Goal: Task Accomplishment & Management: Use online tool/utility

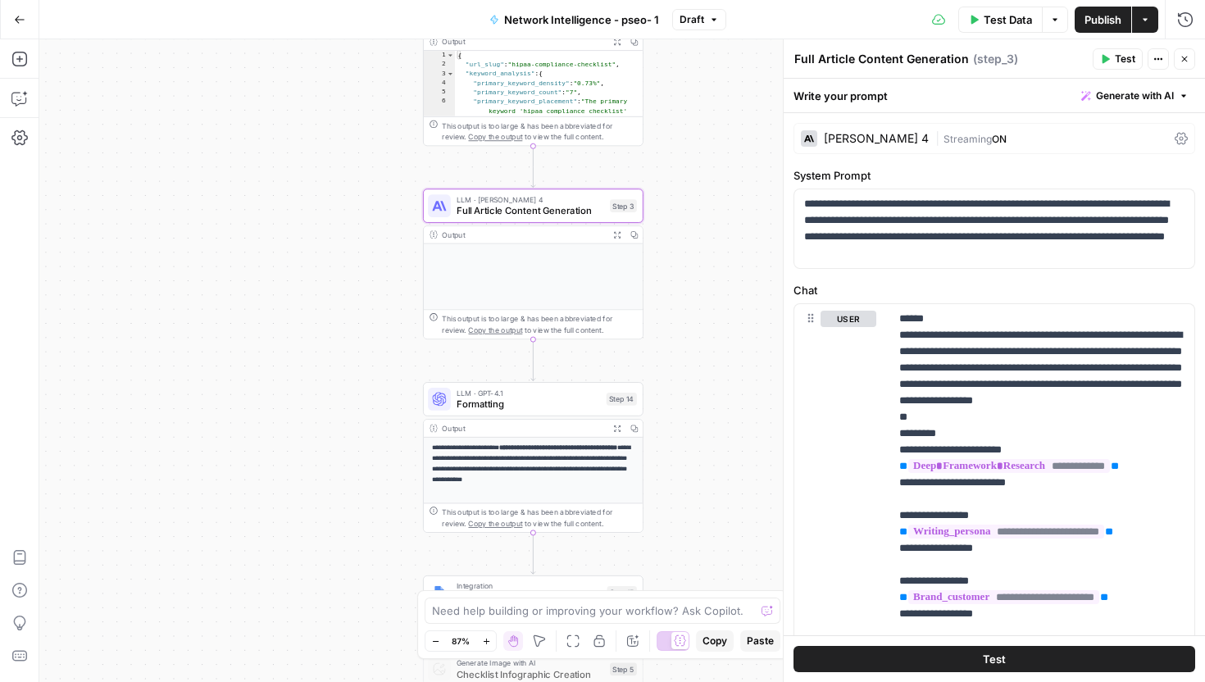
scroll to position [2361, 0]
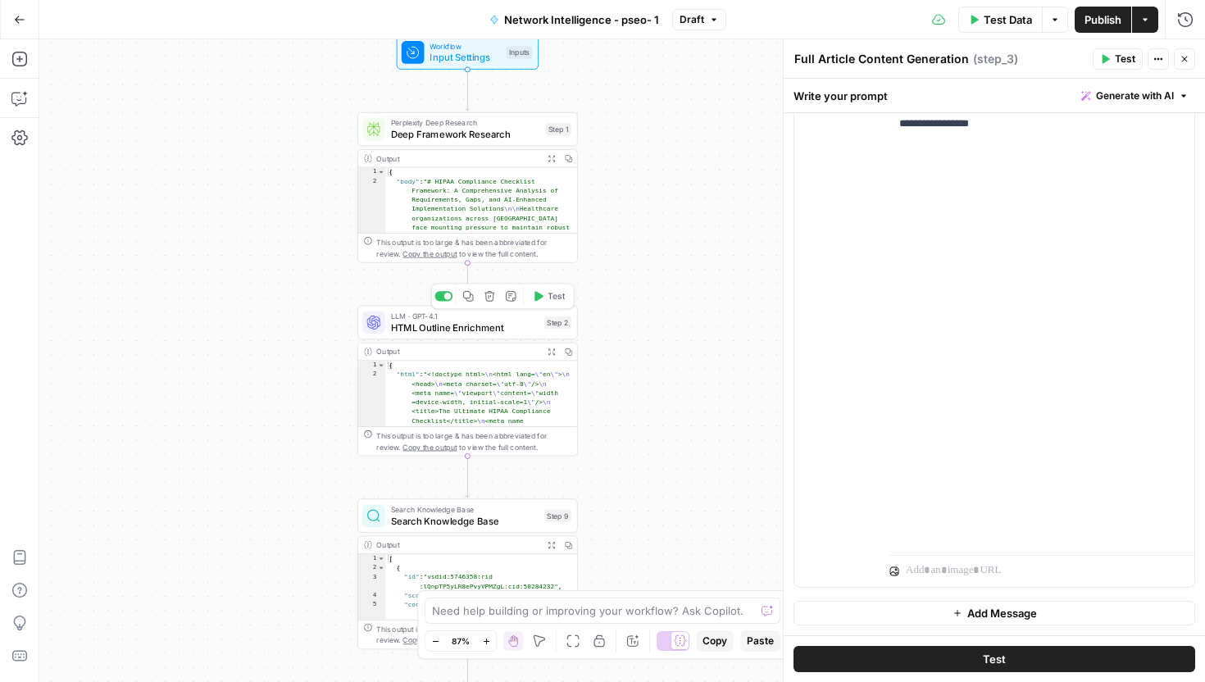
click at [496, 329] on span "HTML Outline Enrichment" at bounding box center [465, 327] width 148 height 14
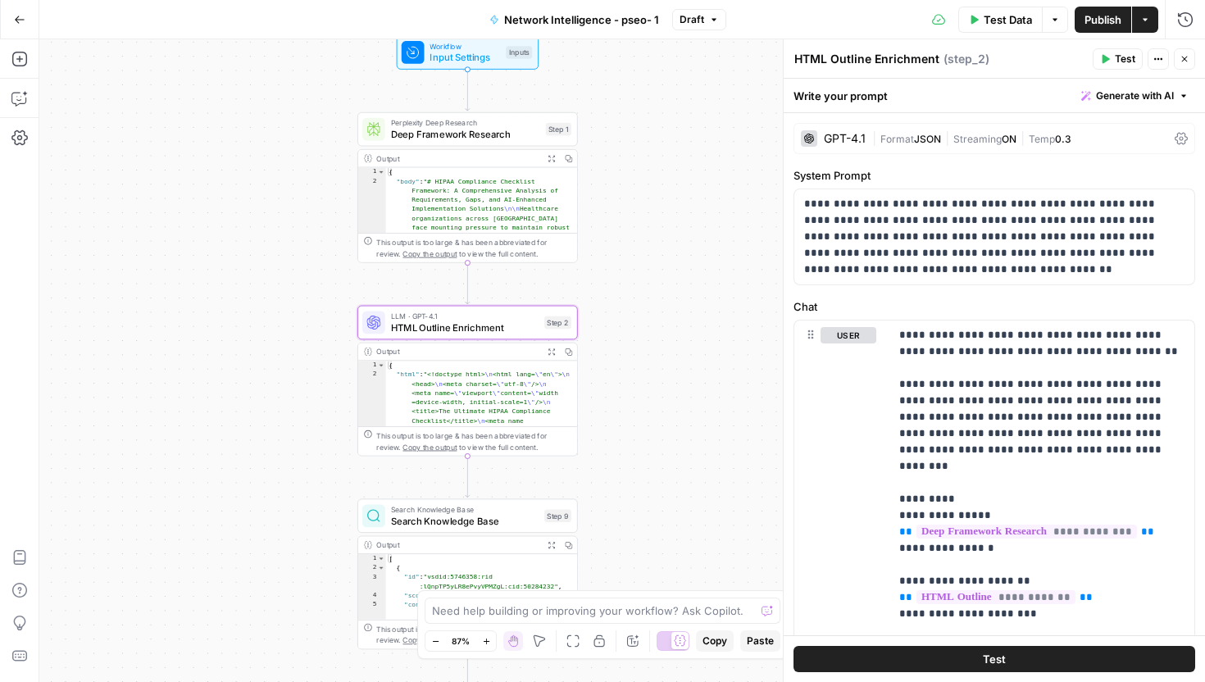
click at [554, 353] on icon "button" at bounding box center [551, 351] width 7 height 7
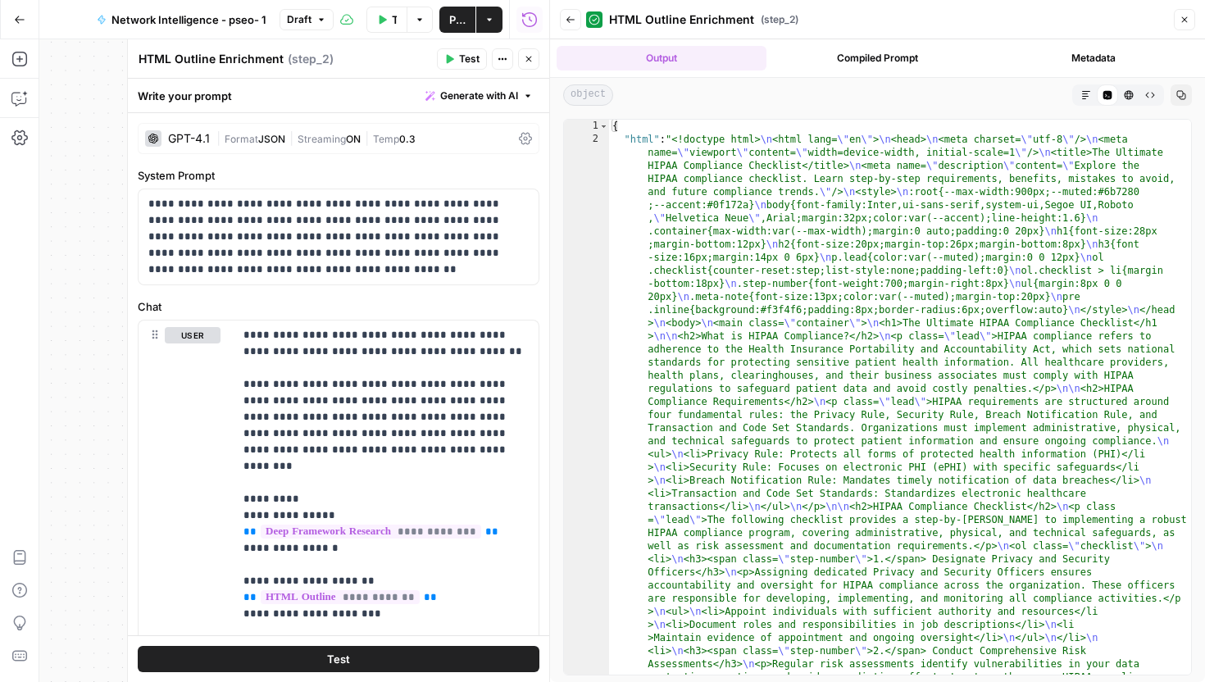
click at [1088, 90] on icon "button" at bounding box center [1086, 95] width 10 height 10
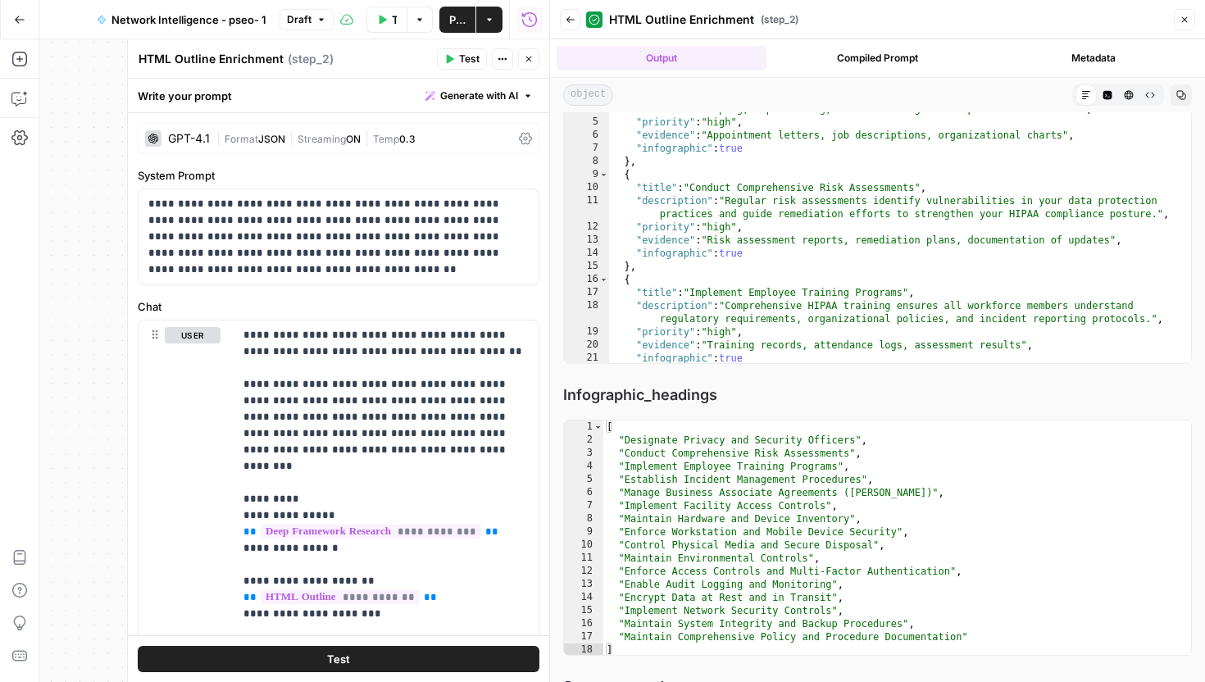
scroll to position [6136, 0]
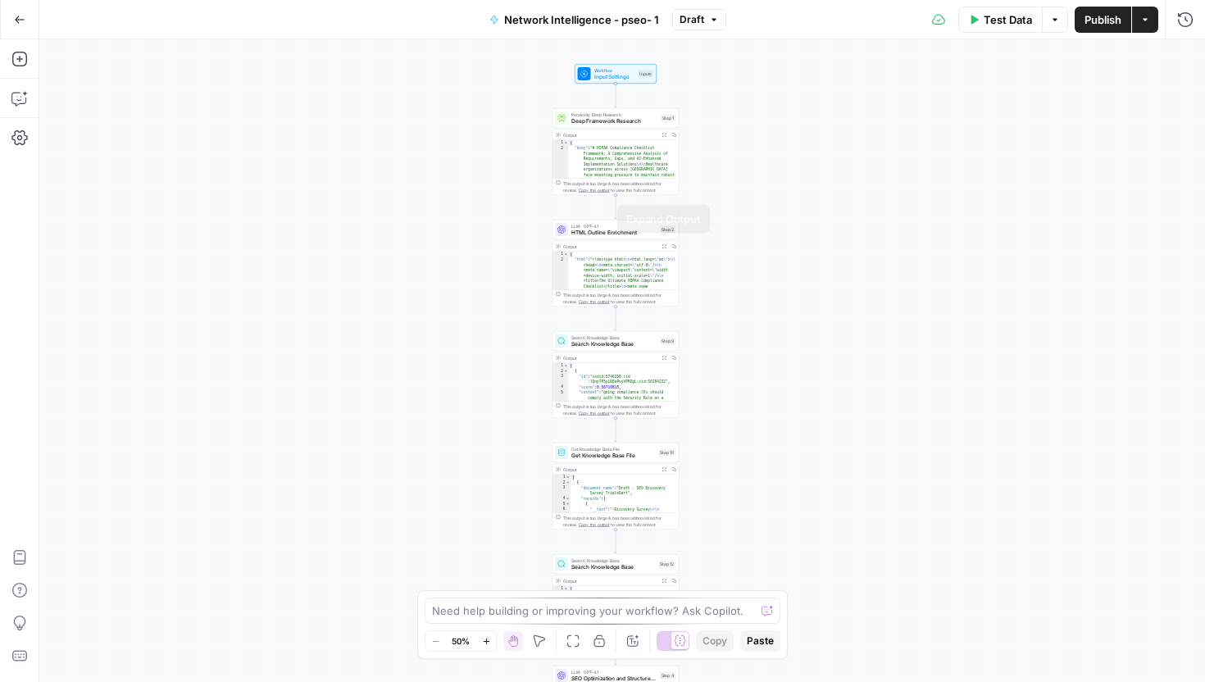
click at [665, 243] on button "Expand Output" at bounding box center [664, 247] width 10 height 10
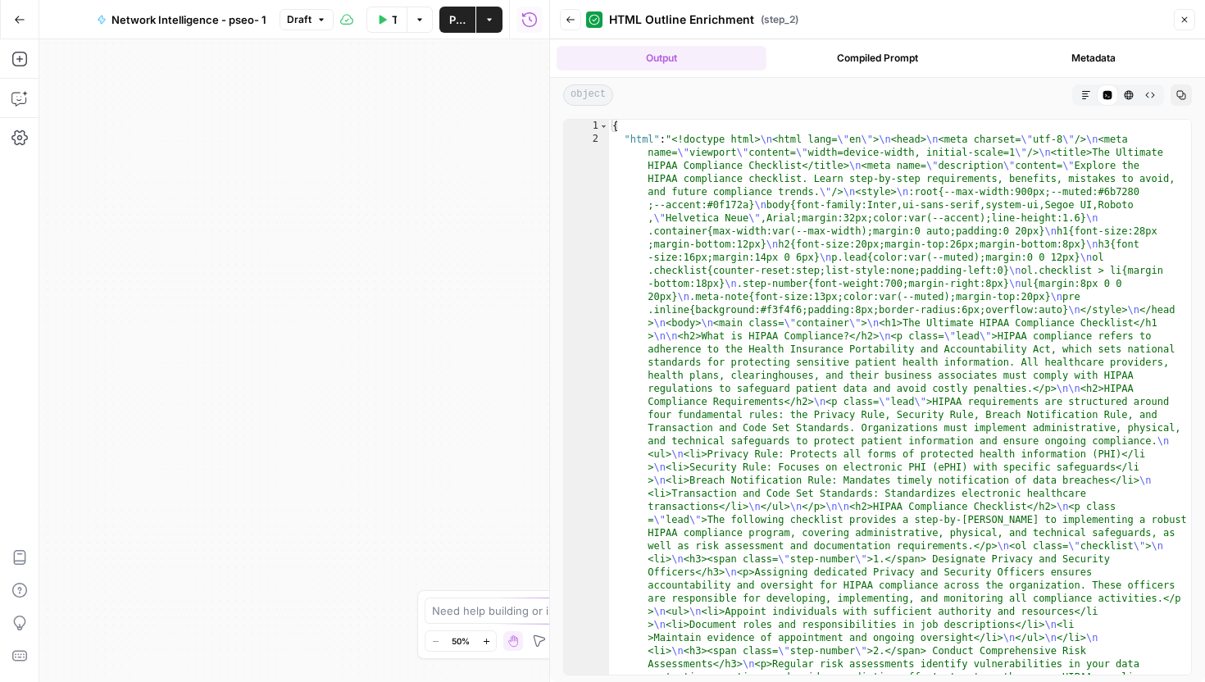
click at [1086, 100] on button "Markdown" at bounding box center [1085, 94] width 21 height 21
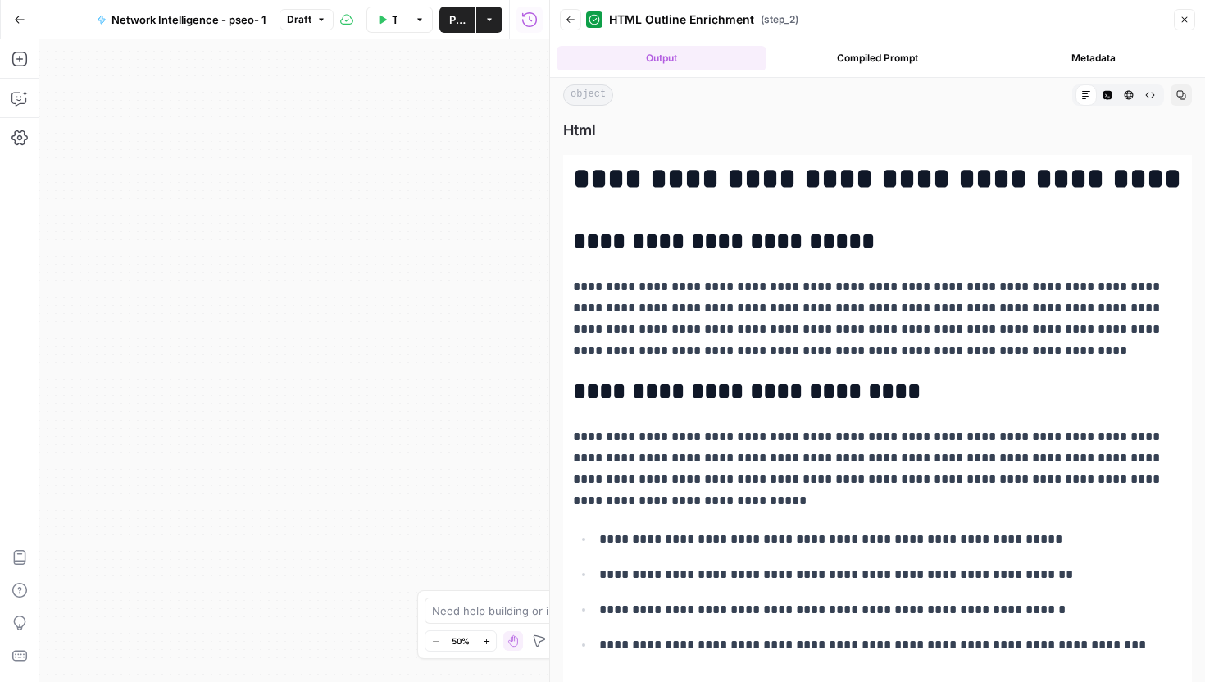
click at [568, 26] on button "Back" at bounding box center [570, 19] width 21 height 21
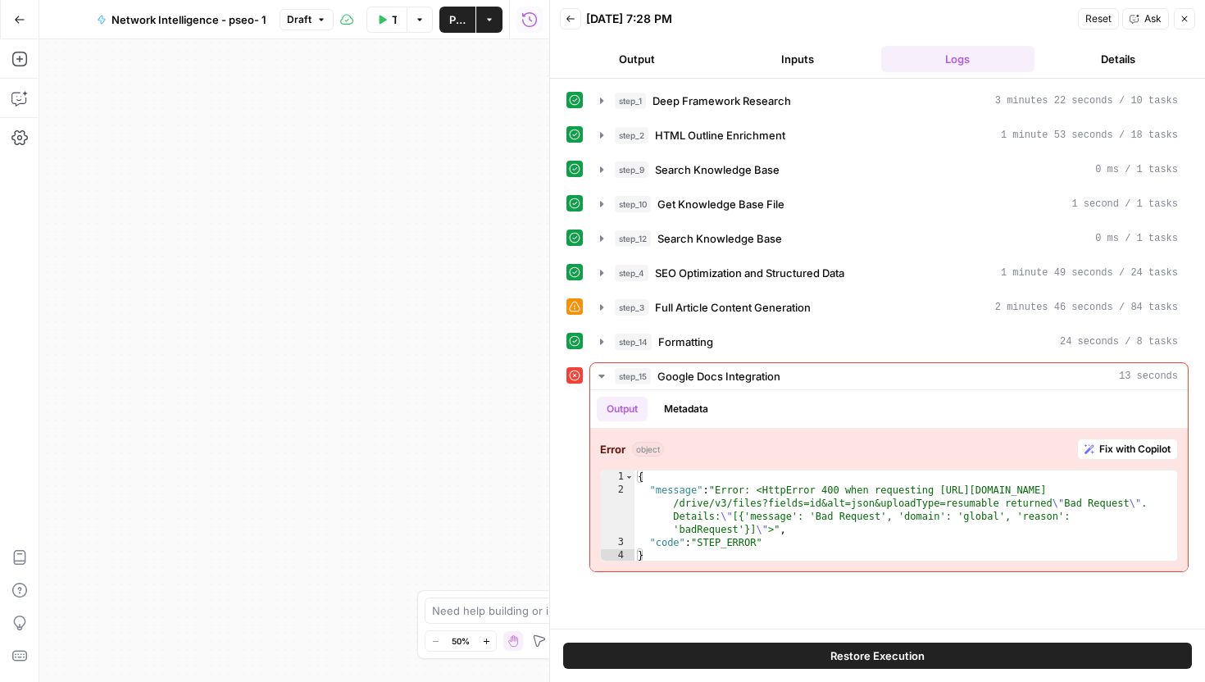
click at [1174, 14] on button "Close" at bounding box center [1184, 18] width 21 height 21
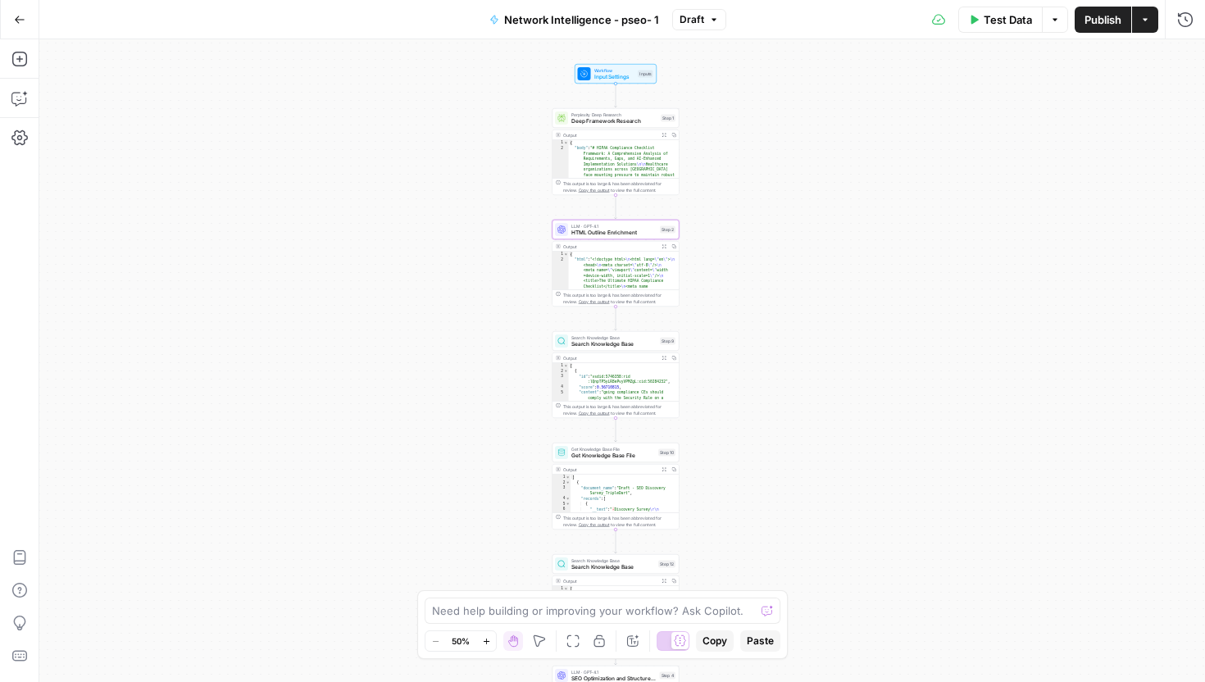
click at [575, 230] on span "HTML Outline Enrichment" at bounding box center [613, 233] width 85 height 8
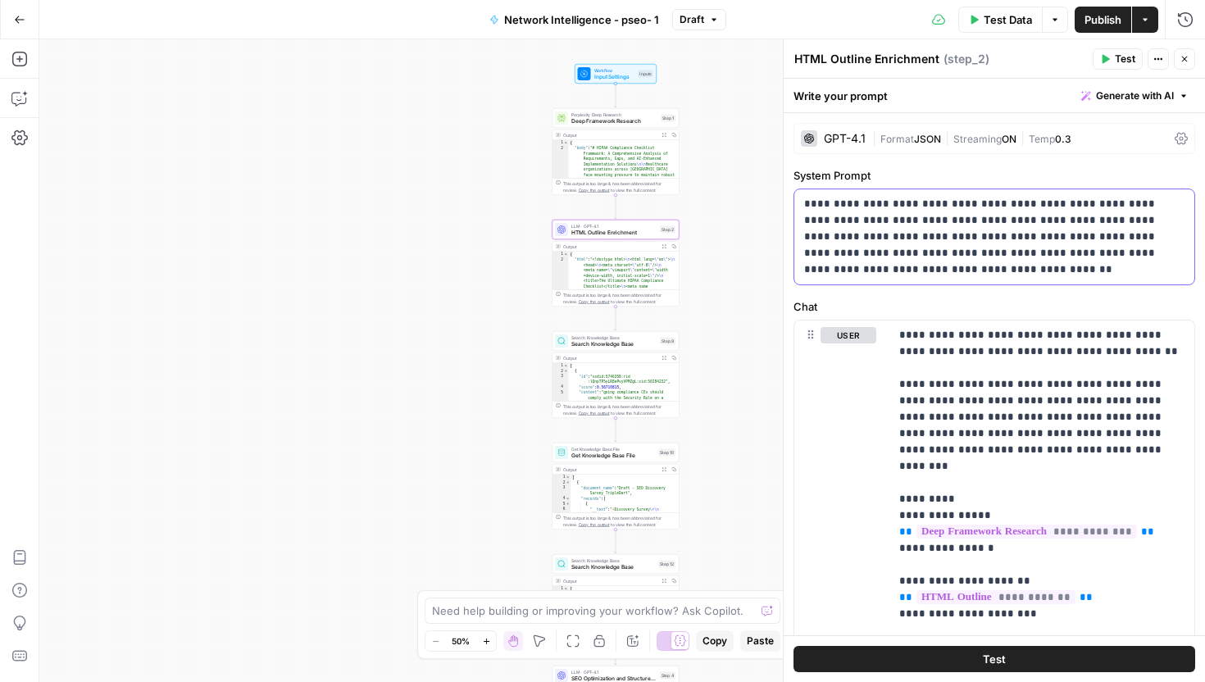
click at [832, 225] on p "**********" at bounding box center [994, 237] width 380 height 82
click at [911, 134] on span "Format" at bounding box center [897, 139] width 34 height 12
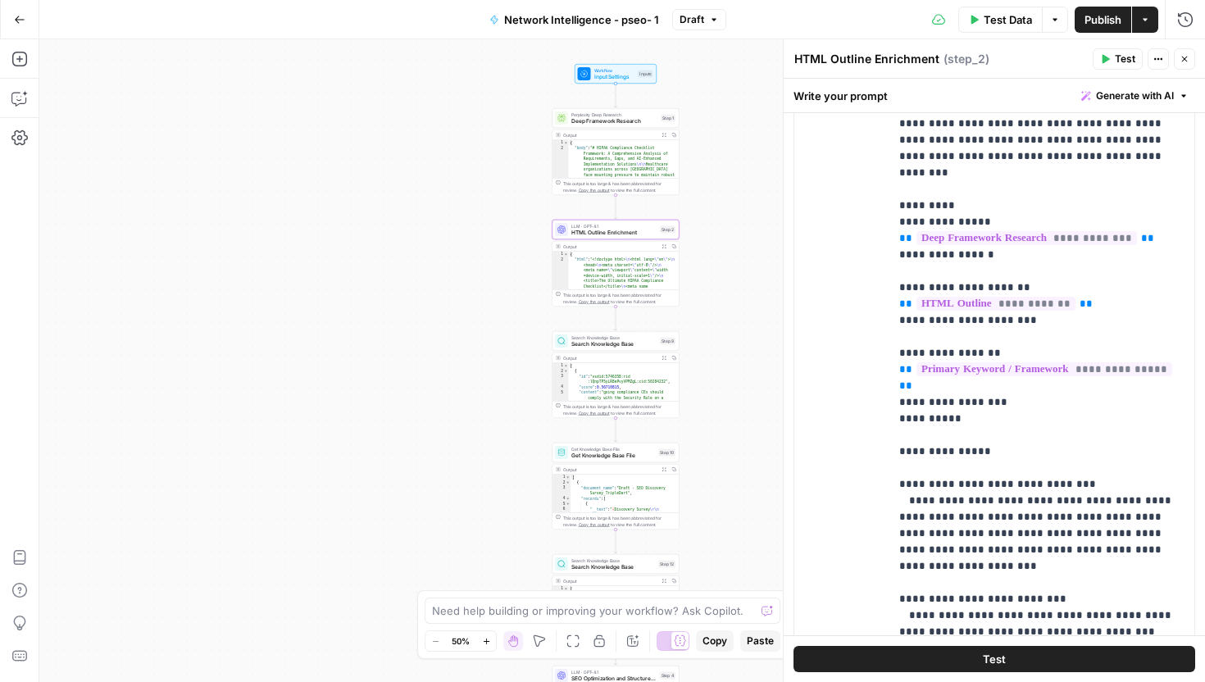
scroll to position [947, 0]
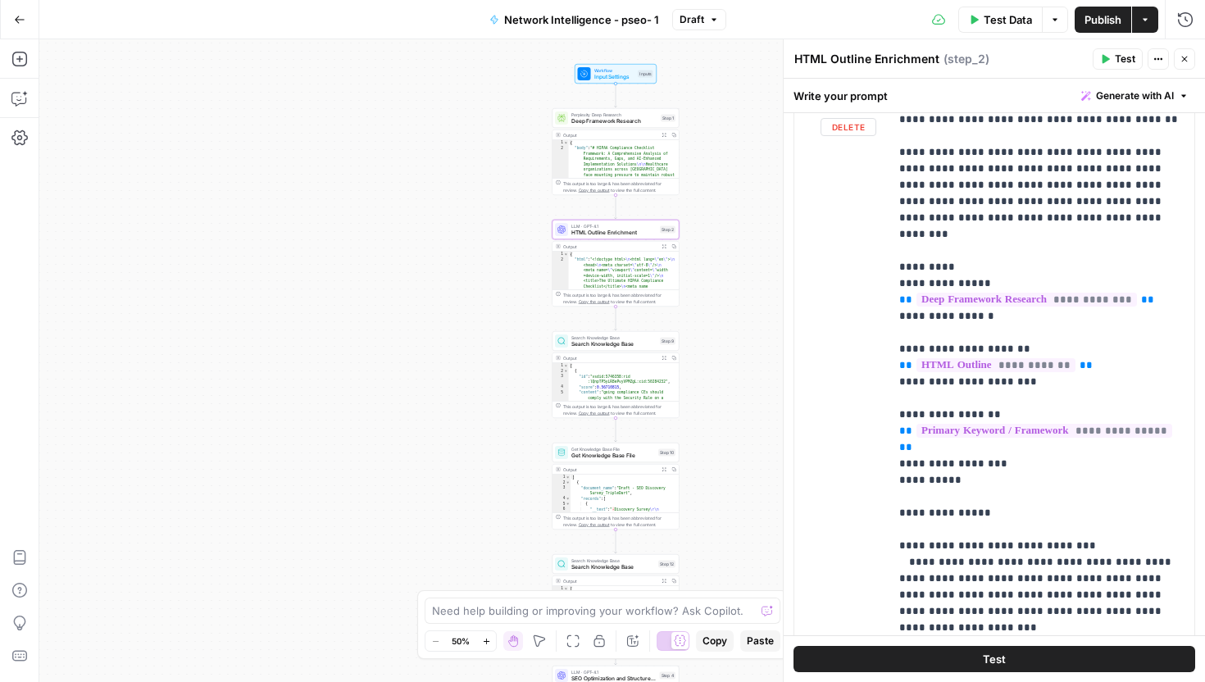
click at [875, 200] on div "user Delete" at bounding box center [848, 441] width 56 height 693
click at [892, 202] on div "**********" at bounding box center [1041, 423] width 305 height 668
